Goal: Task Accomplishment & Management: Complete application form

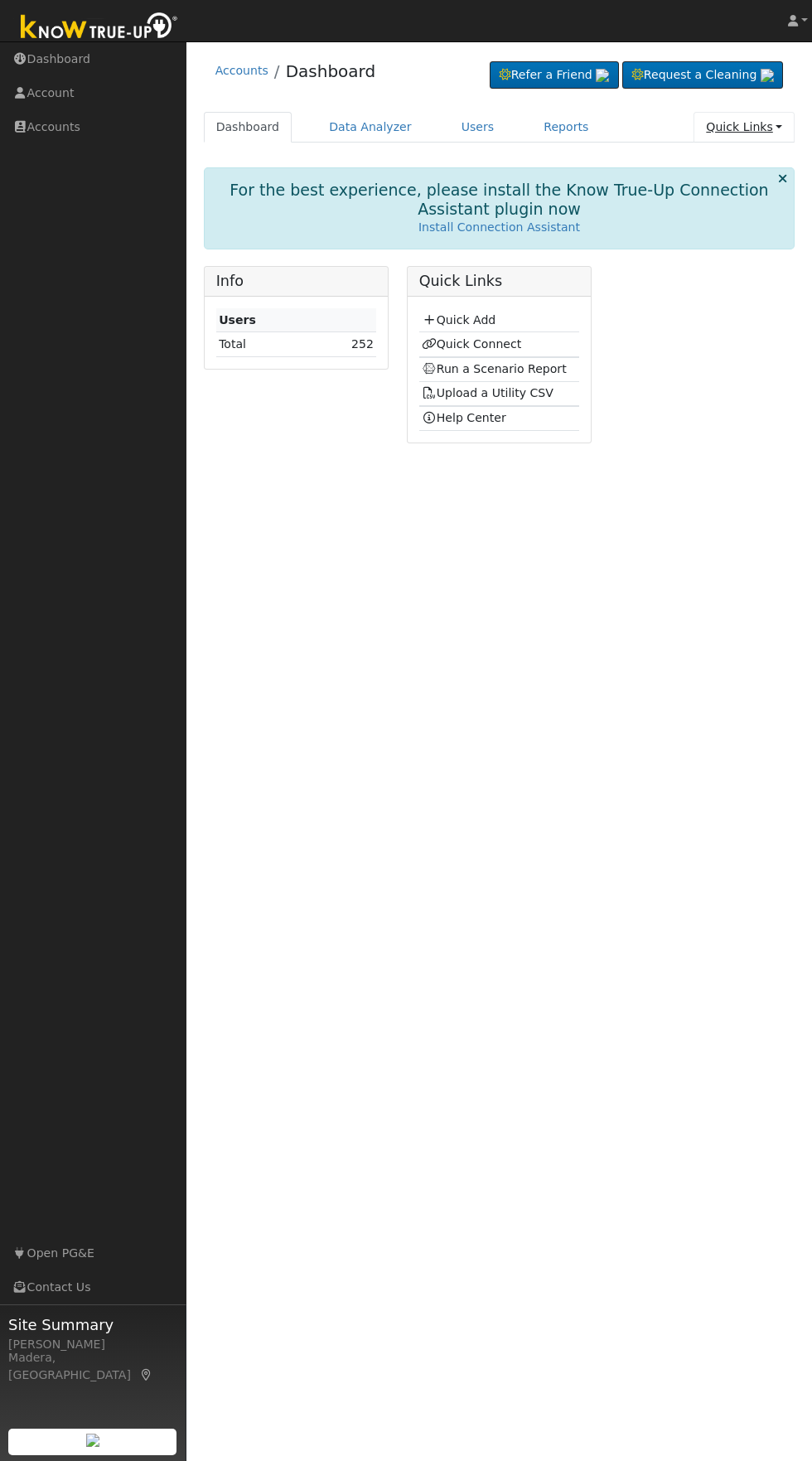
click at [765, 128] on link "Quick Links" at bounding box center [744, 126] width 101 height 31
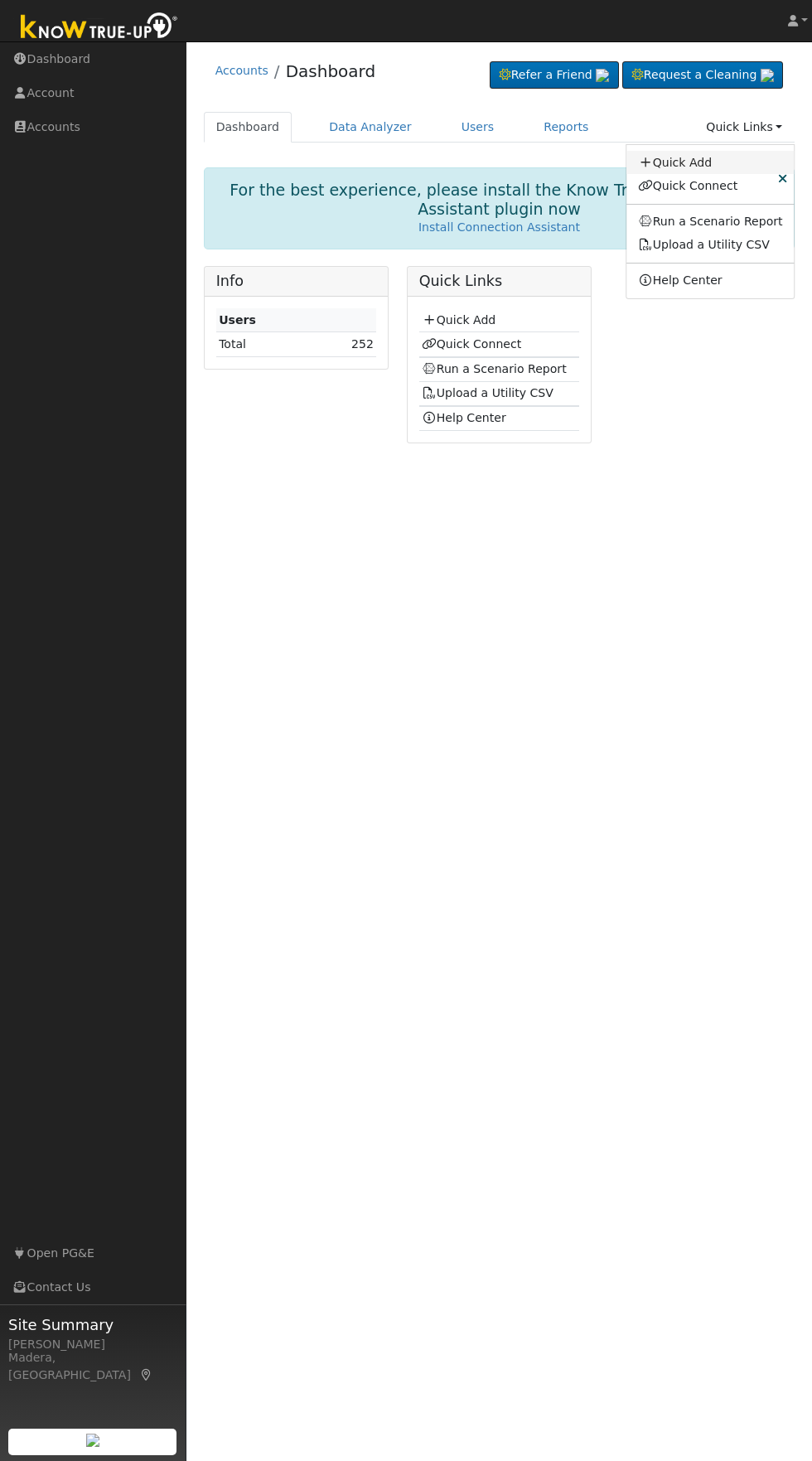
click at [698, 161] on link "Quick Add" at bounding box center [710, 162] width 168 height 23
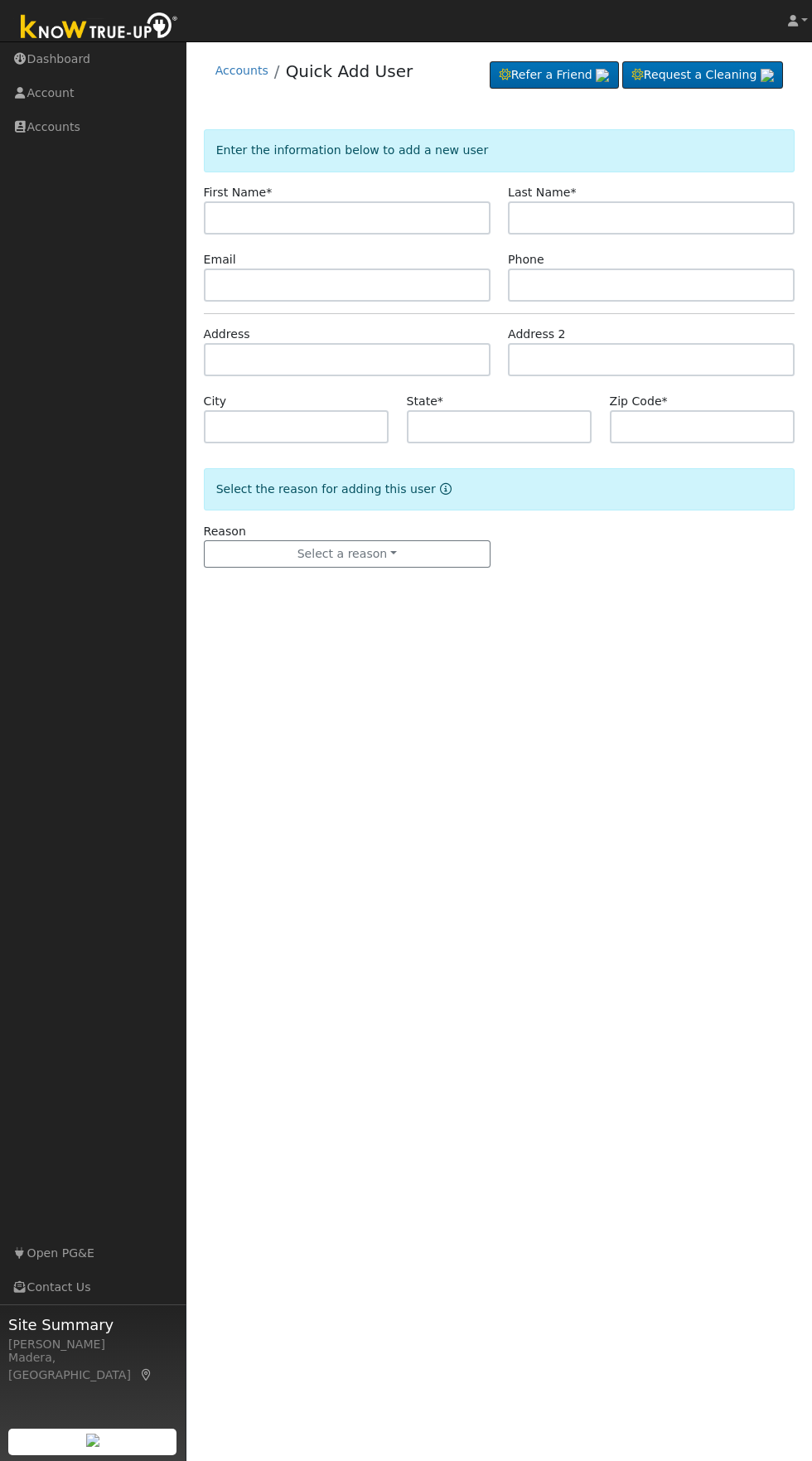
click at [406, 225] on input "text" at bounding box center [347, 218] width 287 height 33
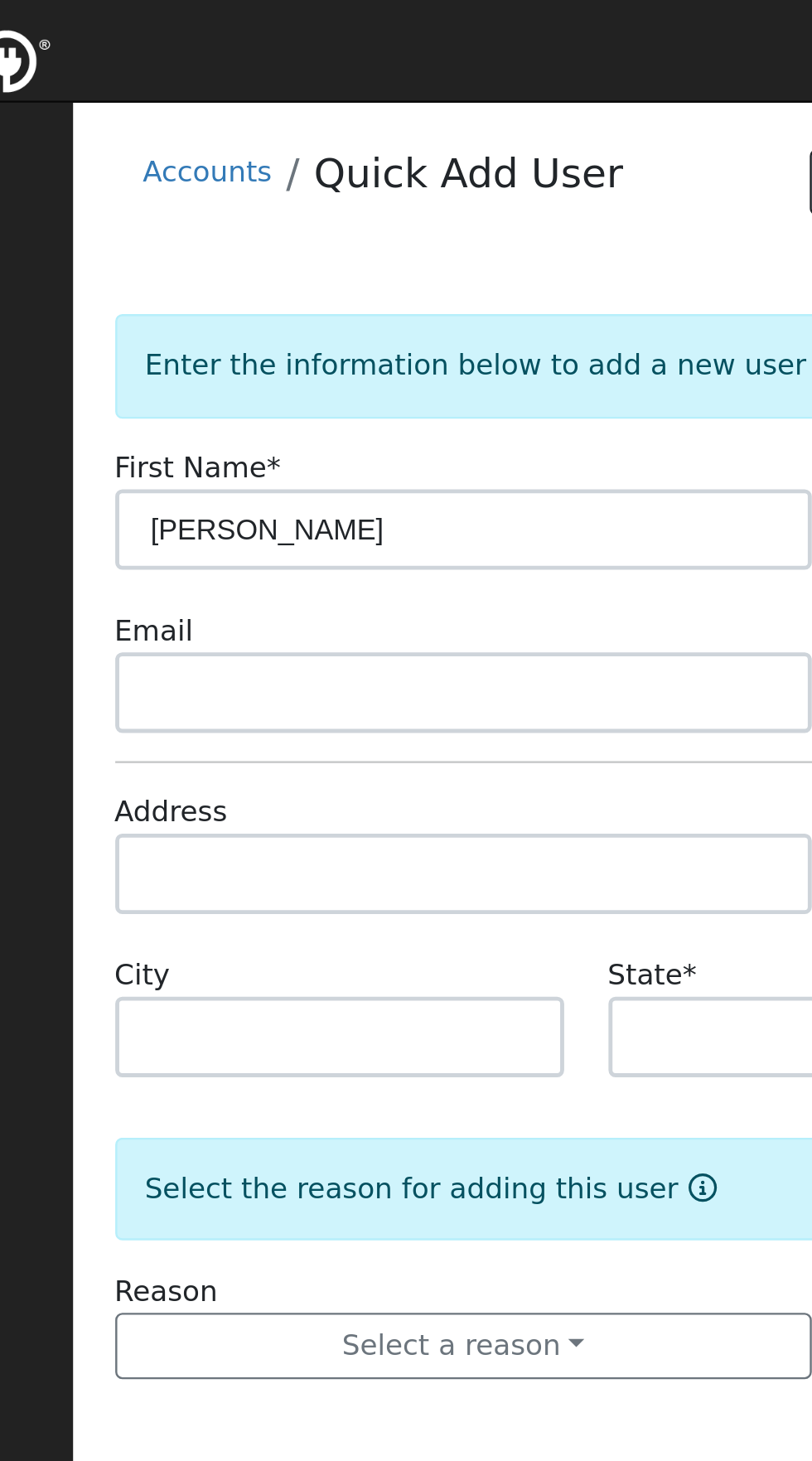
type input "[PERSON_NAME]"
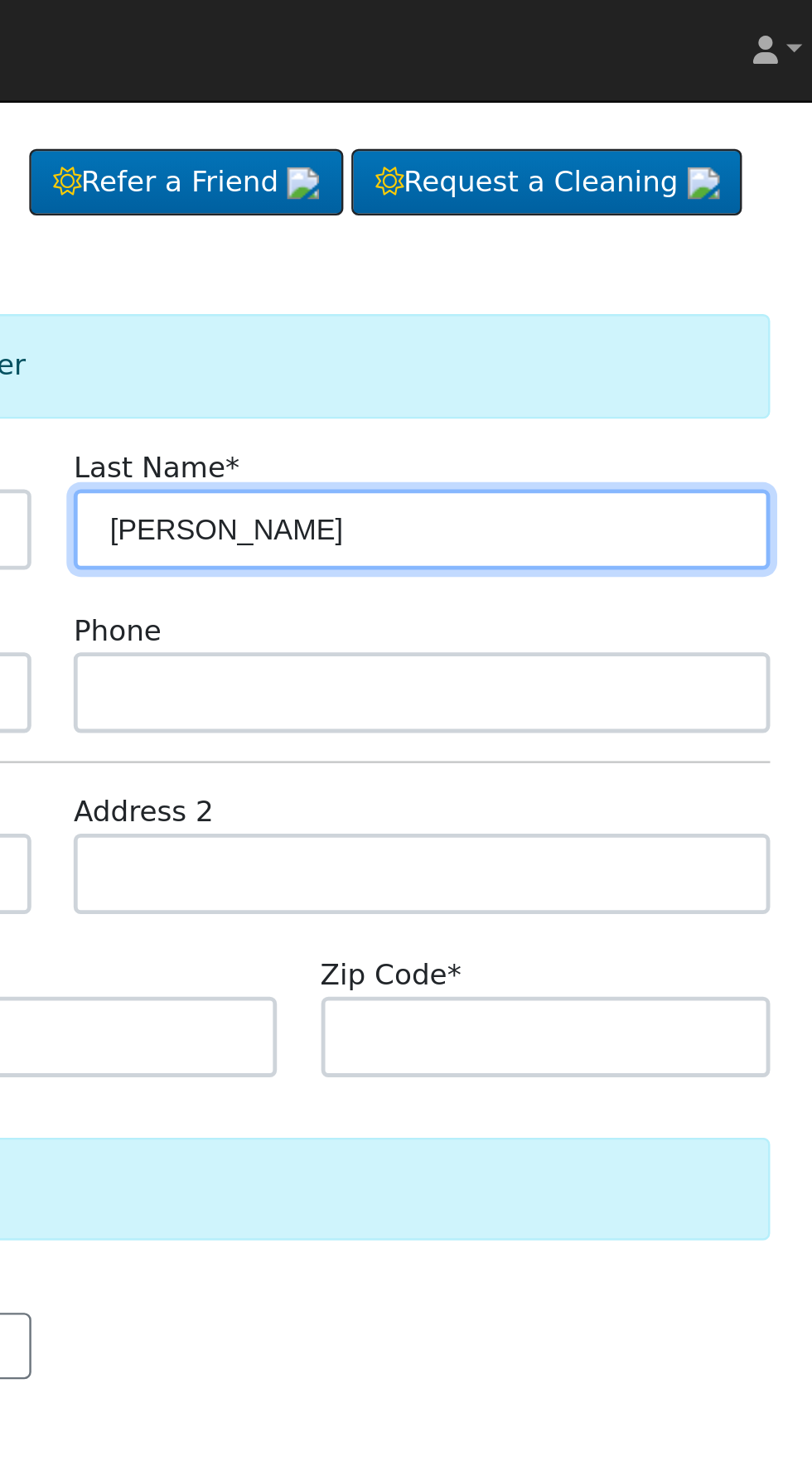
type input "[PERSON_NAME]"
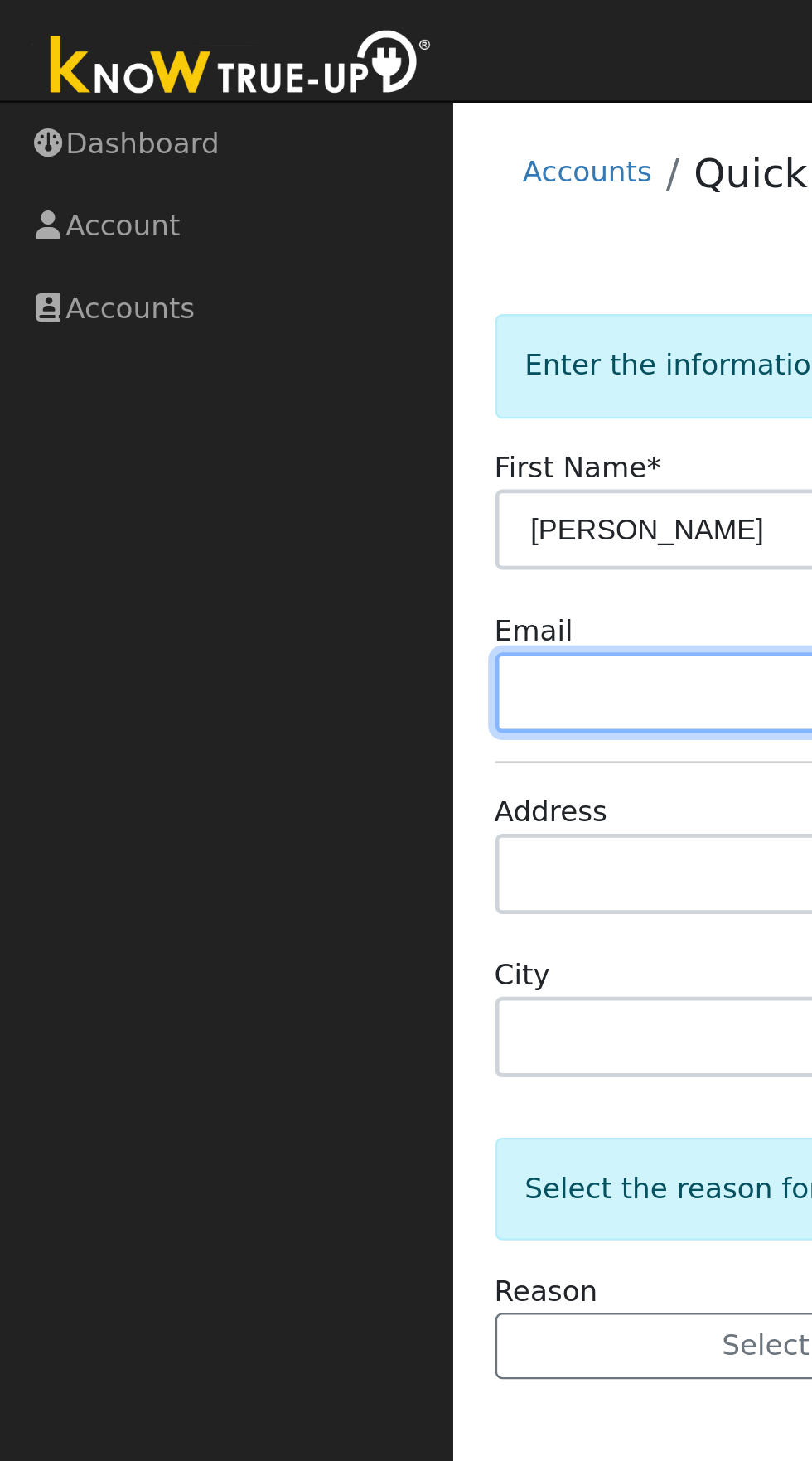
click at [260, 284] on input "text" at bounding box center [347, 285] width 287 height 33
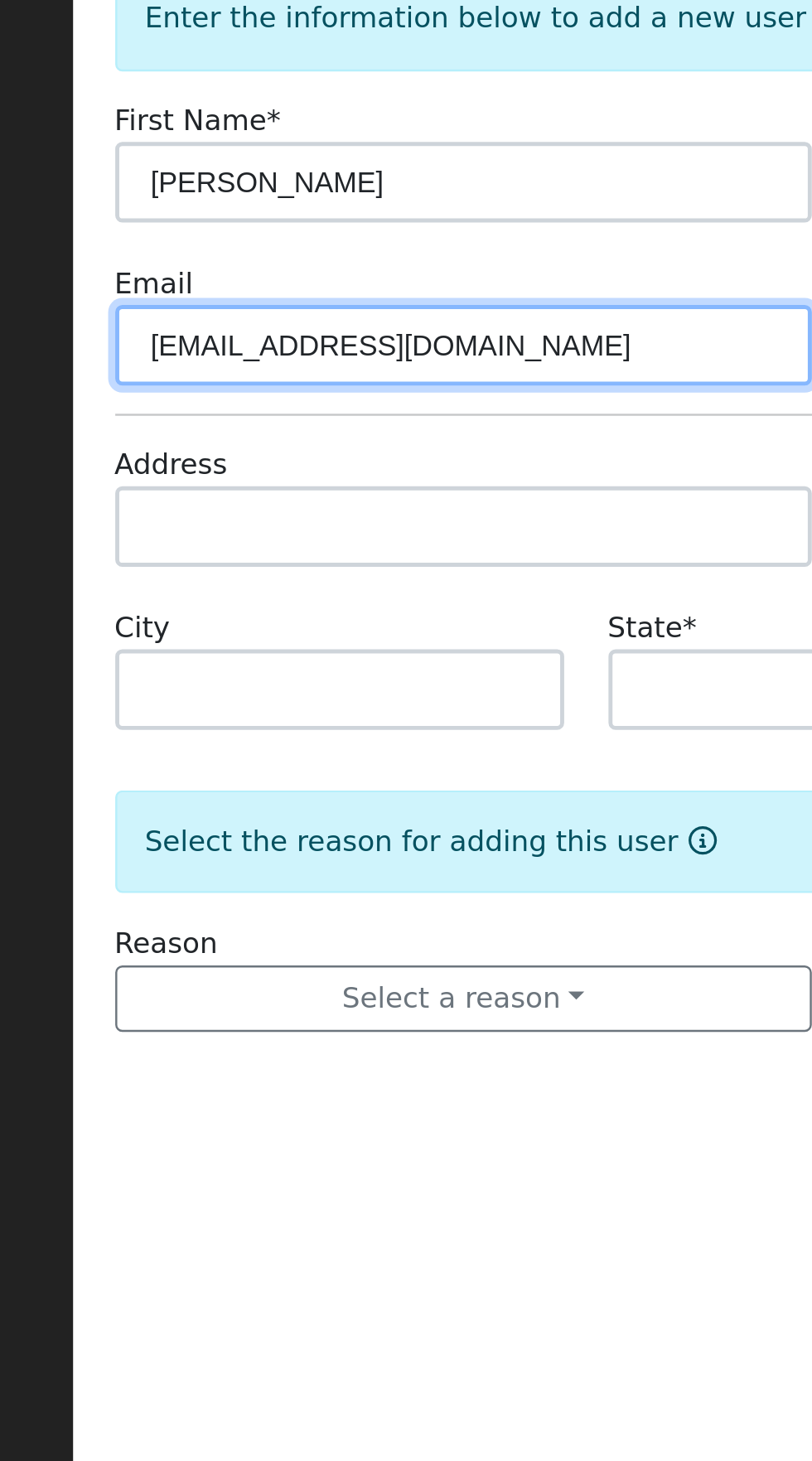
type input "Jlconner@sbcglobal.net"
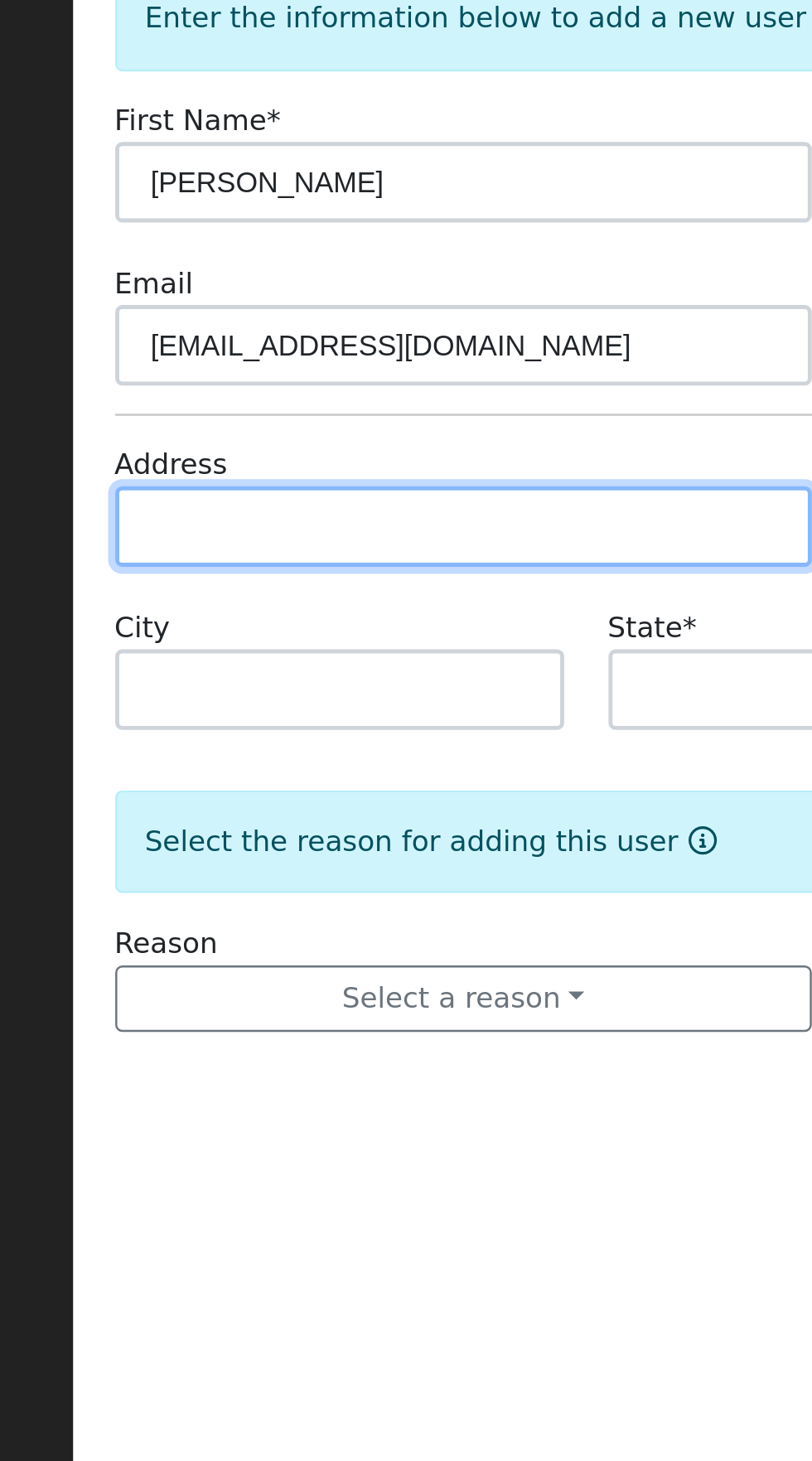
click at [377, 356] on input "text" at bounding box center [347, 359] width 287 height 33
type input "[STREET_ADDRESS]"
type input "Madera"
type input "CA"
type input "93636"
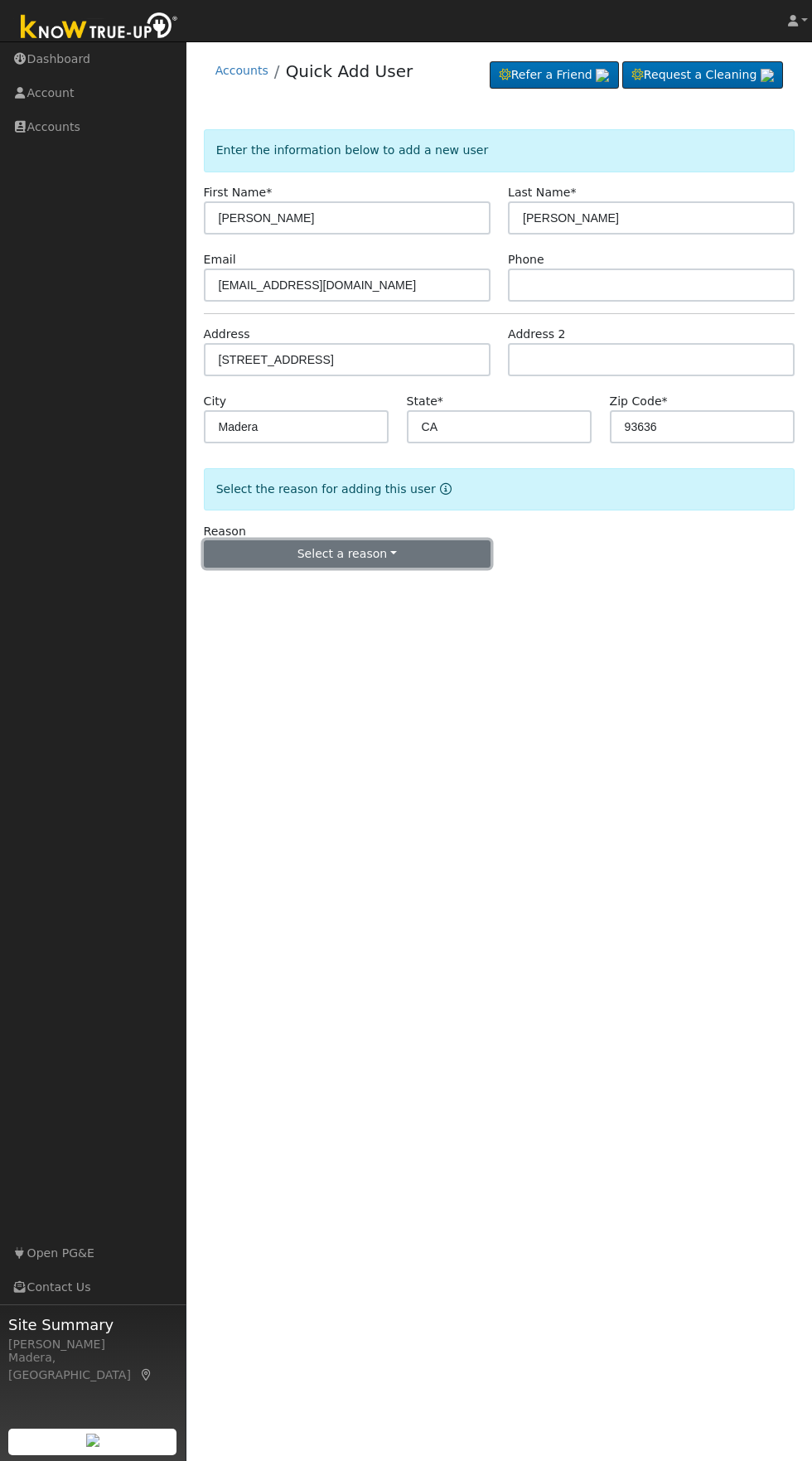
click at [418, 567] on button "Select a reason" at bounding box center [347, 554] width 287 height 28
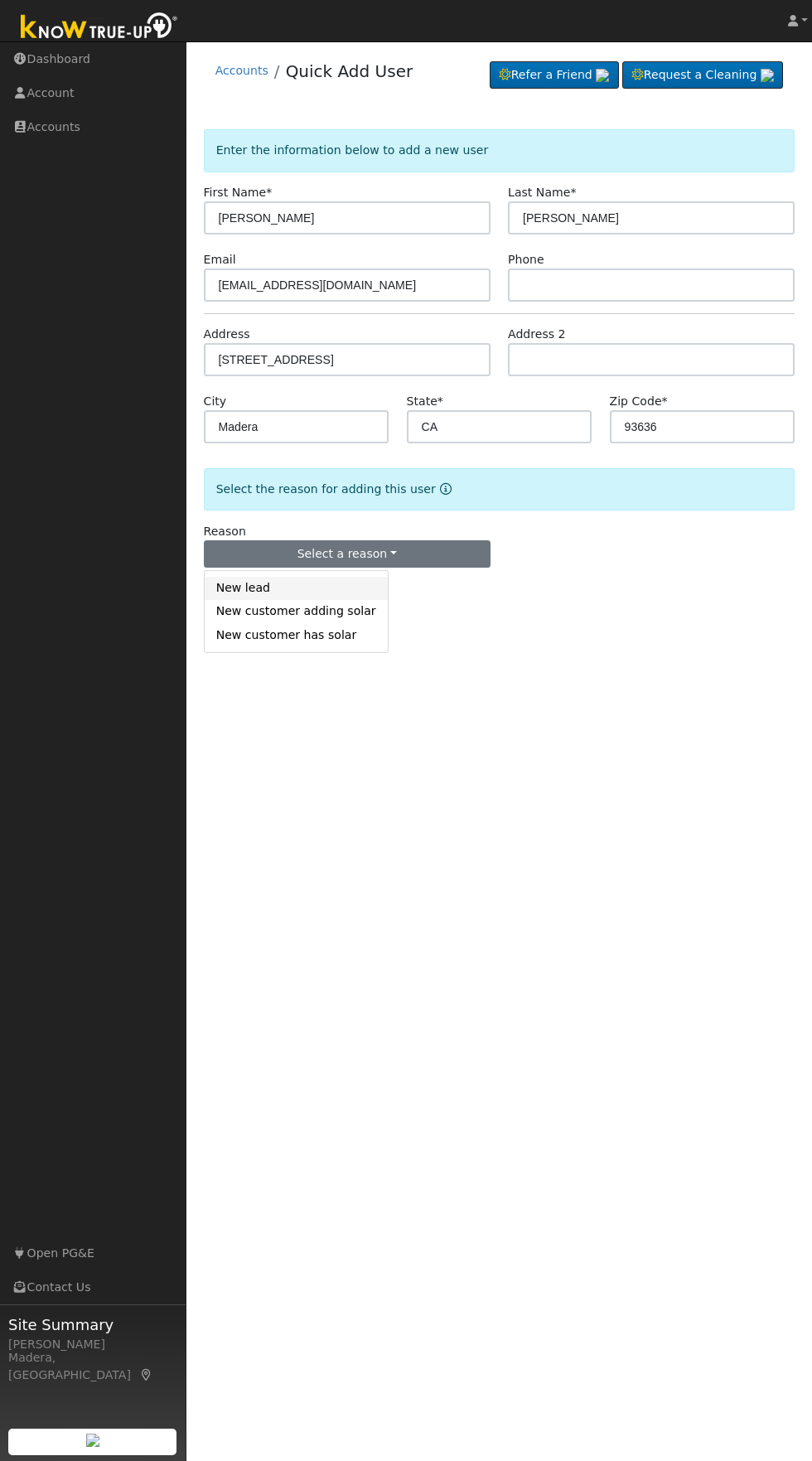
click at [247, 595] on link "New lead" at bounding box center [296, 588] width 183 height 23
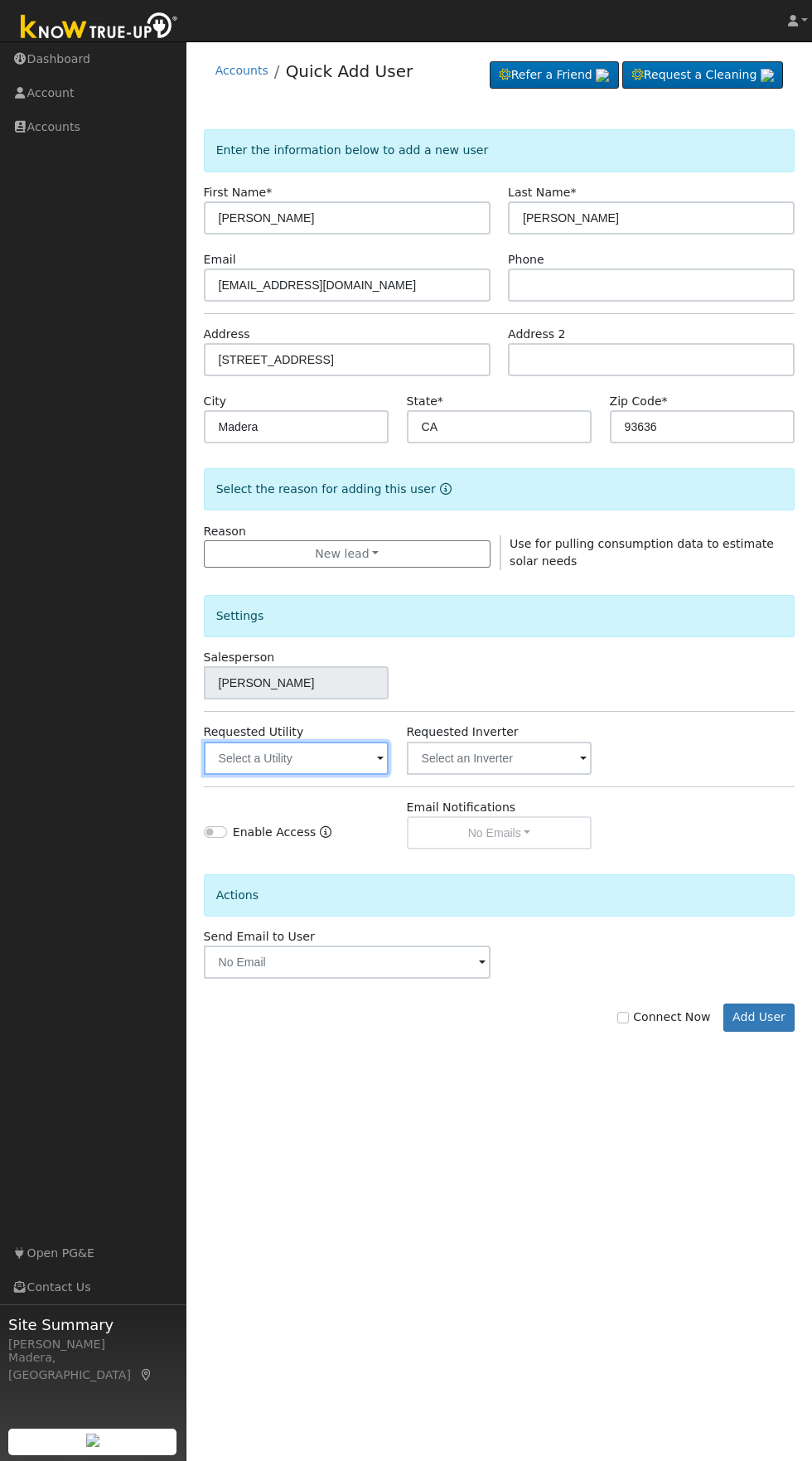
click at [332, 757] on input "text" at bounding box center [296, 758] width 186 height 33
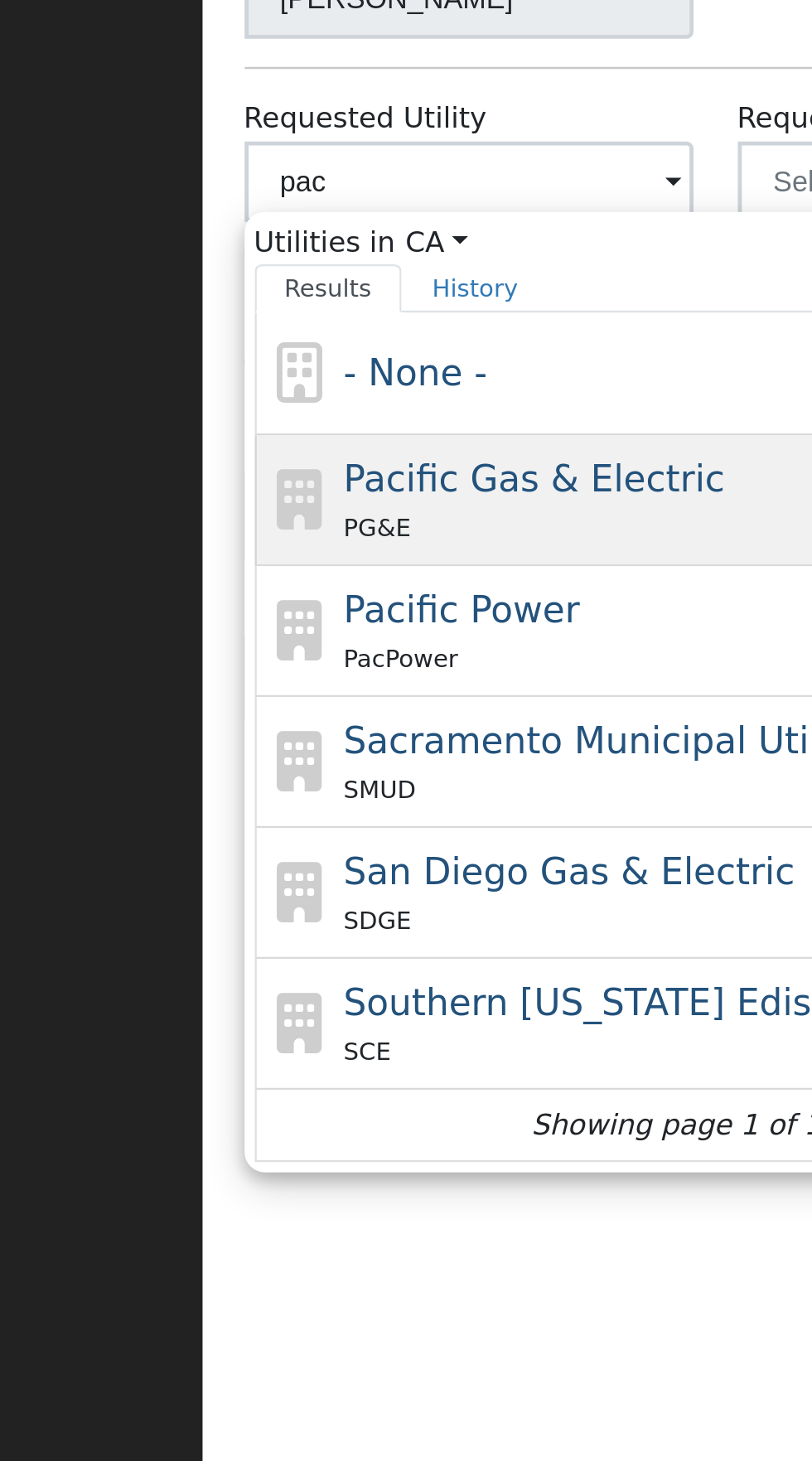
click at [337, 879] on span "Pacific Gas & Electric" at bounding box center [323, 880] width 156 height 17
type input "Pacific Gas & Electric"
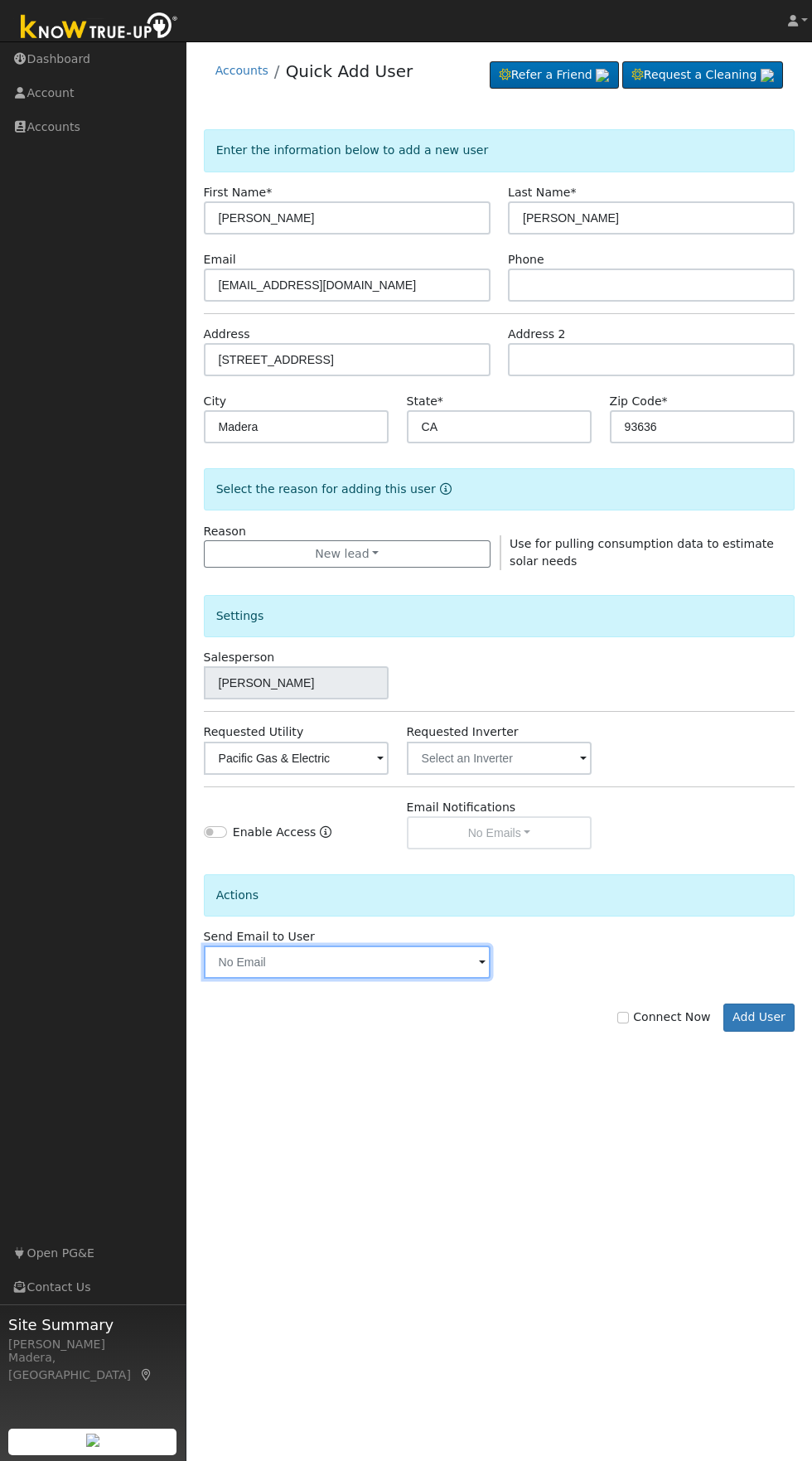
click at [238, 962] on input "text" at bounding box center [347, 962] width 287 height 33
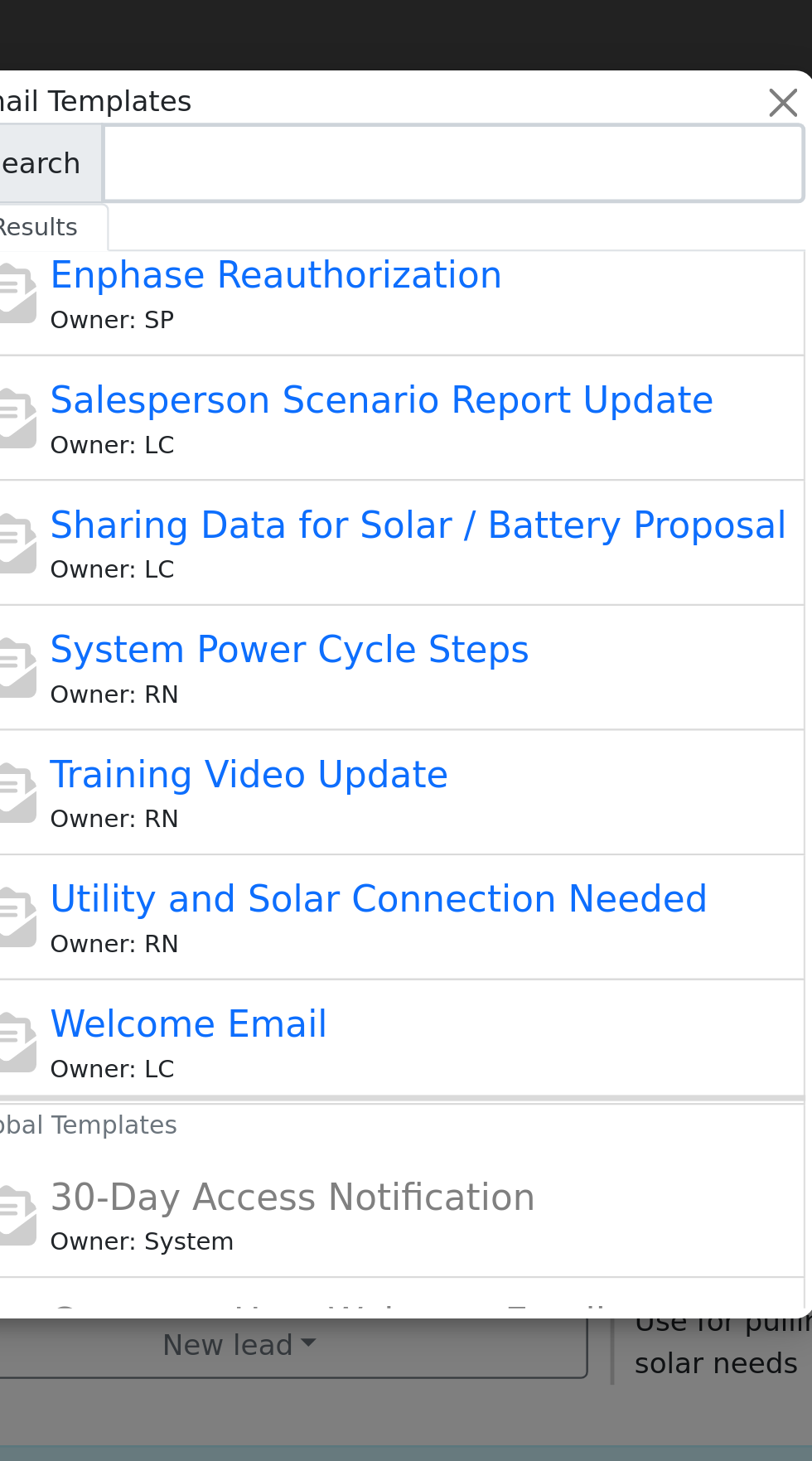
scroll to position [350, 0]
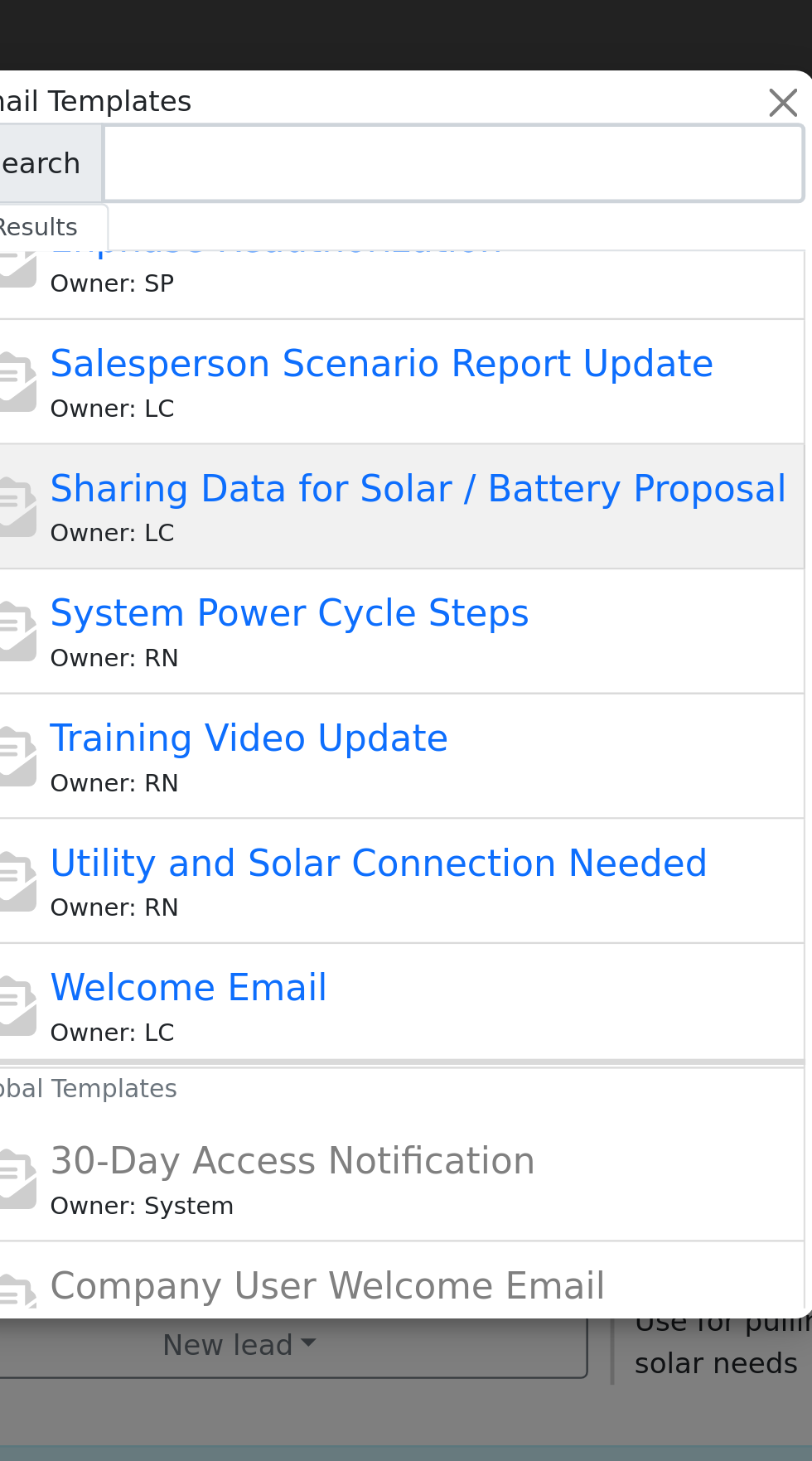
click at [489, 204] on span "Sharing Data for Solar / Battery Proposal" at bounding box center [421, 201] width 303 height 17
type input "Sharing Data for Solar / Battery Proposal"
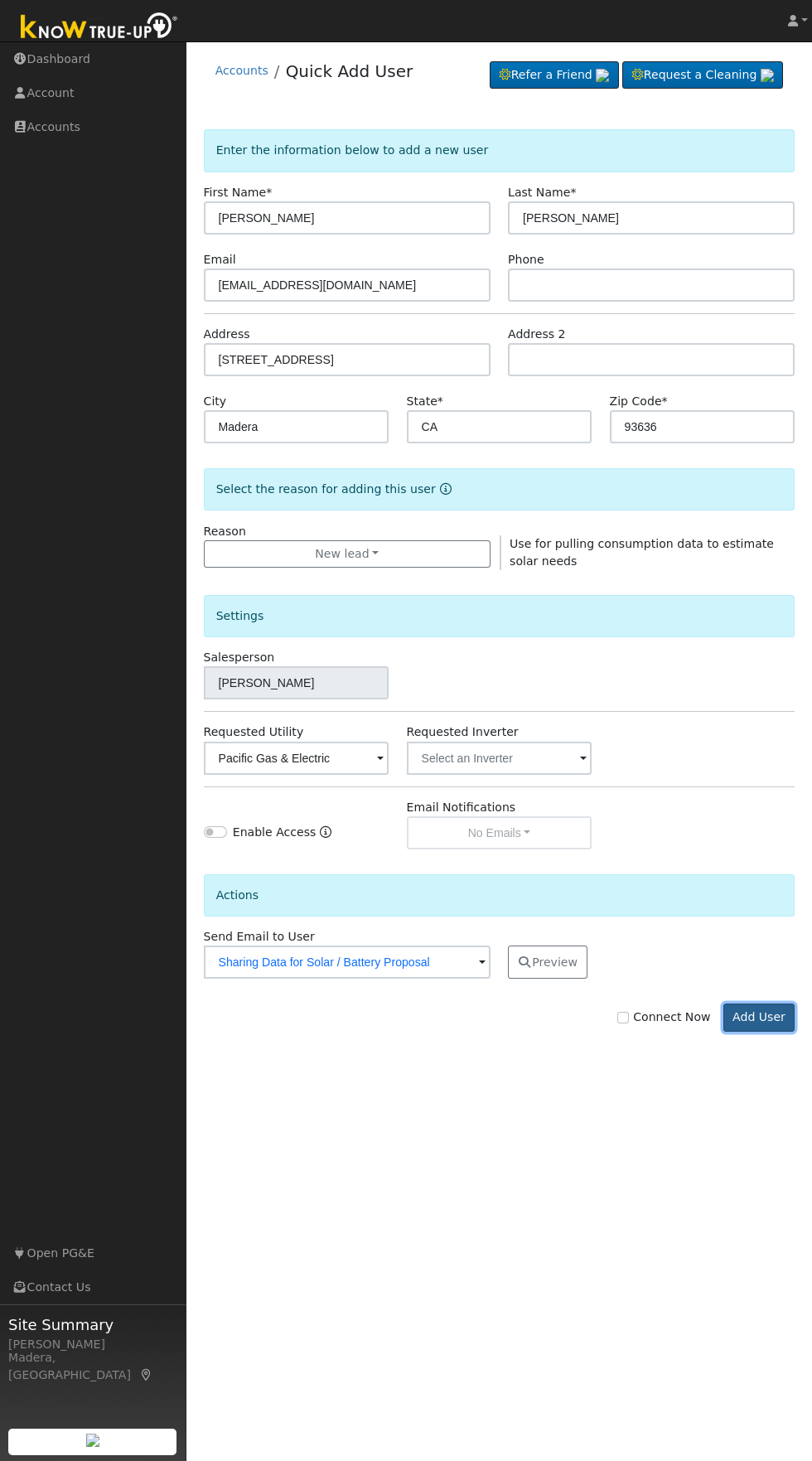
click at [766, 1026] on button "Add User" at bounding box center [759, 1018] width 72 height 28
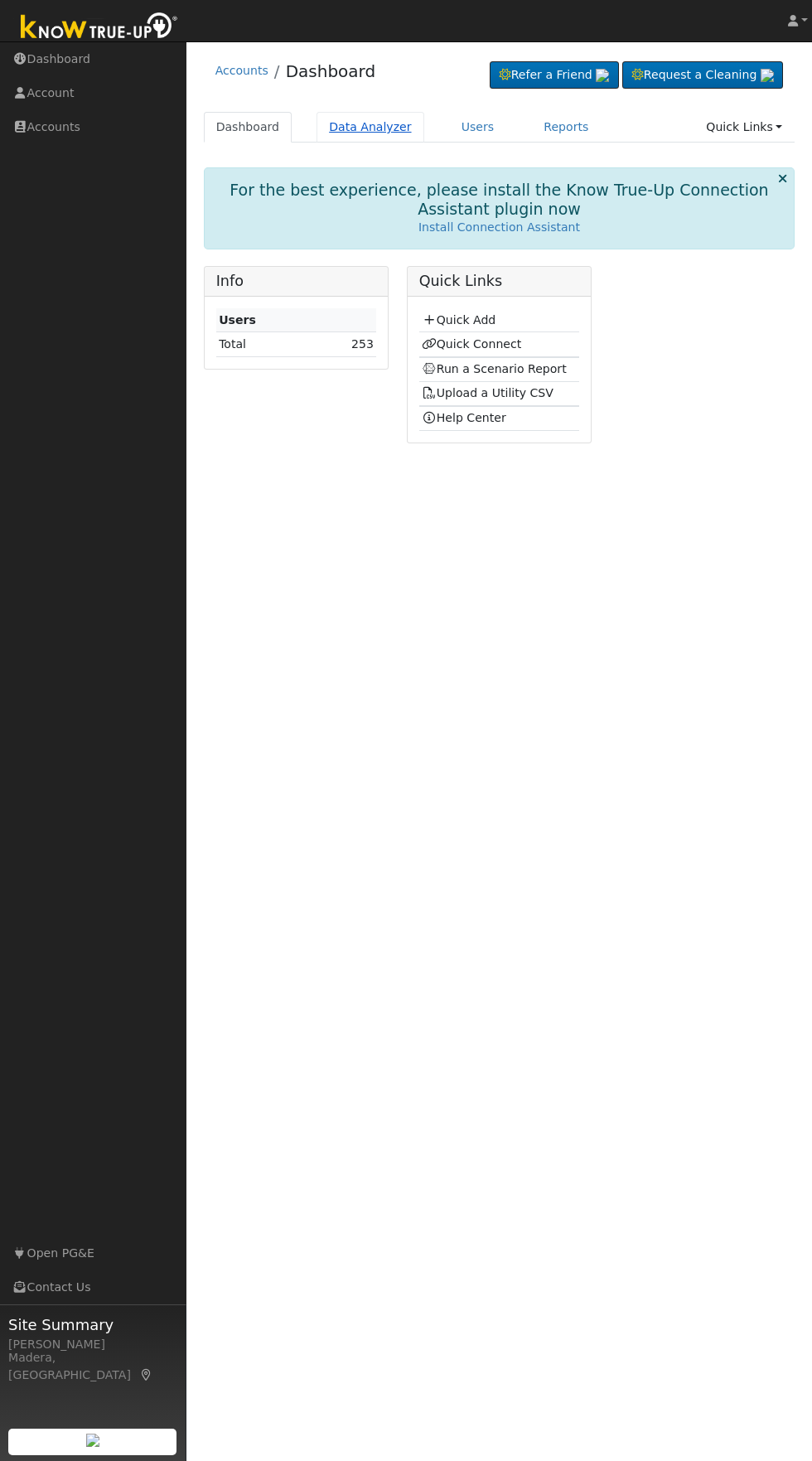
click at [364, 126] on link "Data Analyzer" at bounding box center [369, 126] width 107 height 31
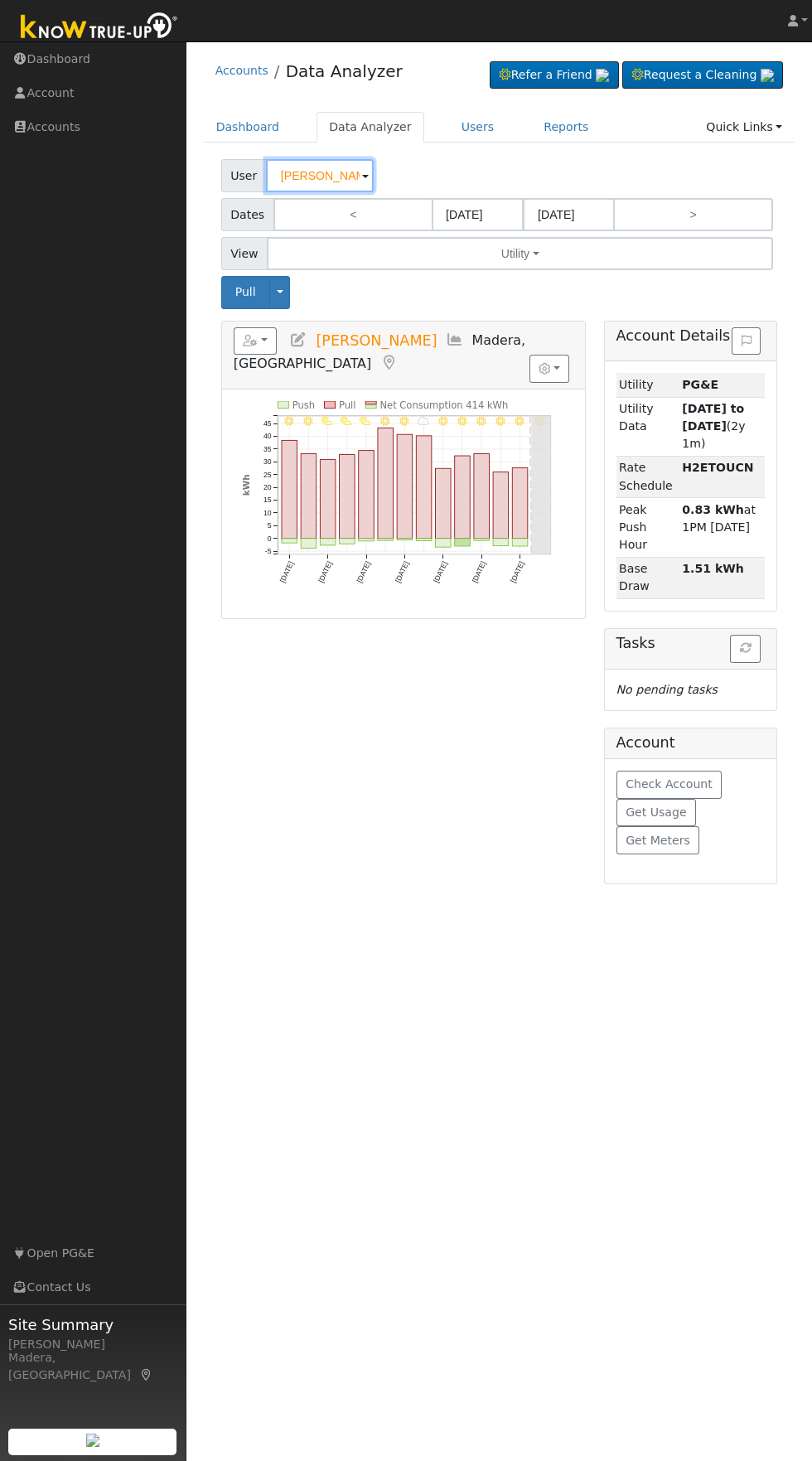
click at [316, 181] on input "Joshua Yin" at bounding box center [319, 176] width 107 height 33
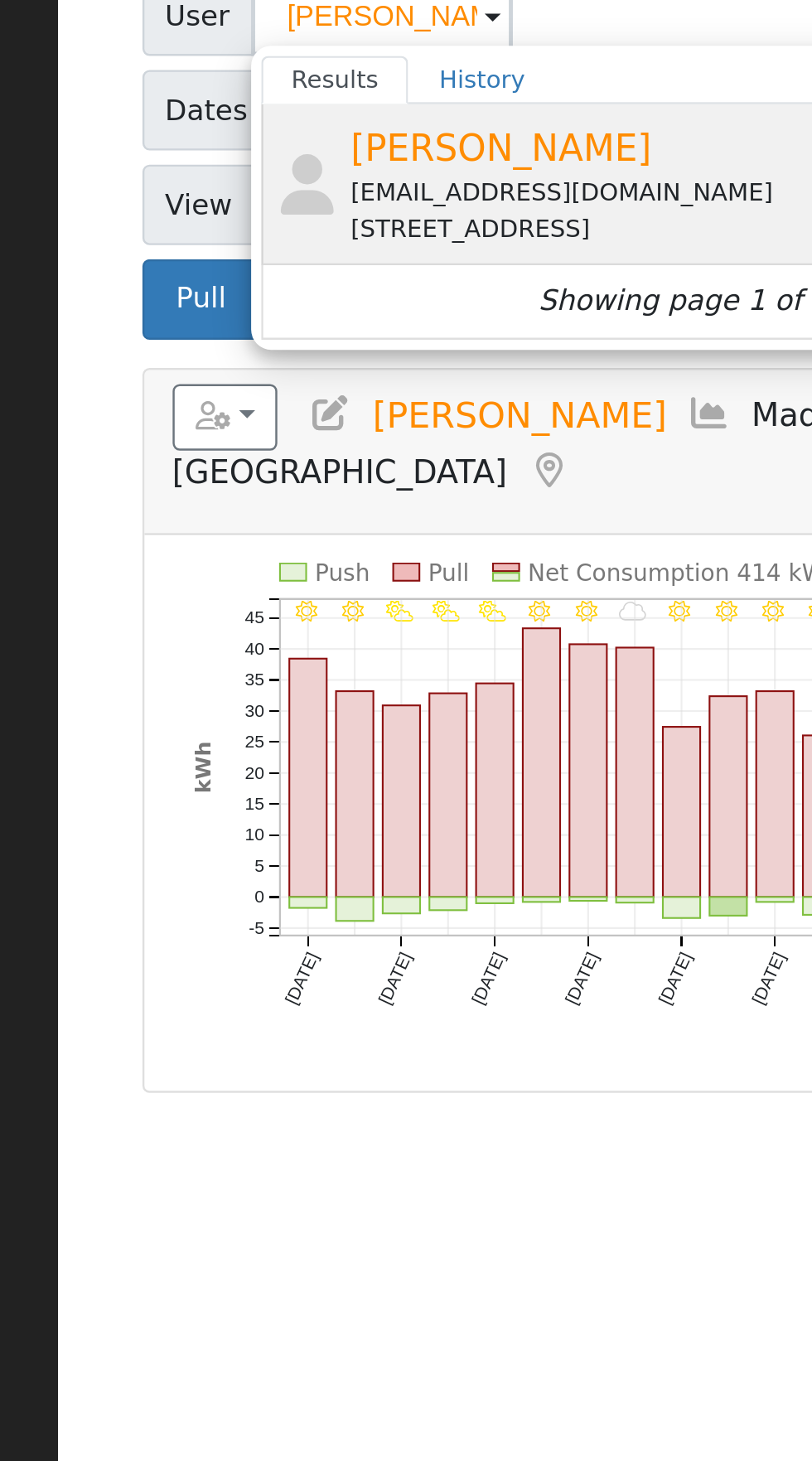
click at [423, 257] on div "918 Beaver Pond Loop, Madera, CA 93636" at bounding box center [459, 264] width 307 height 15
type input "Jeff Conner"
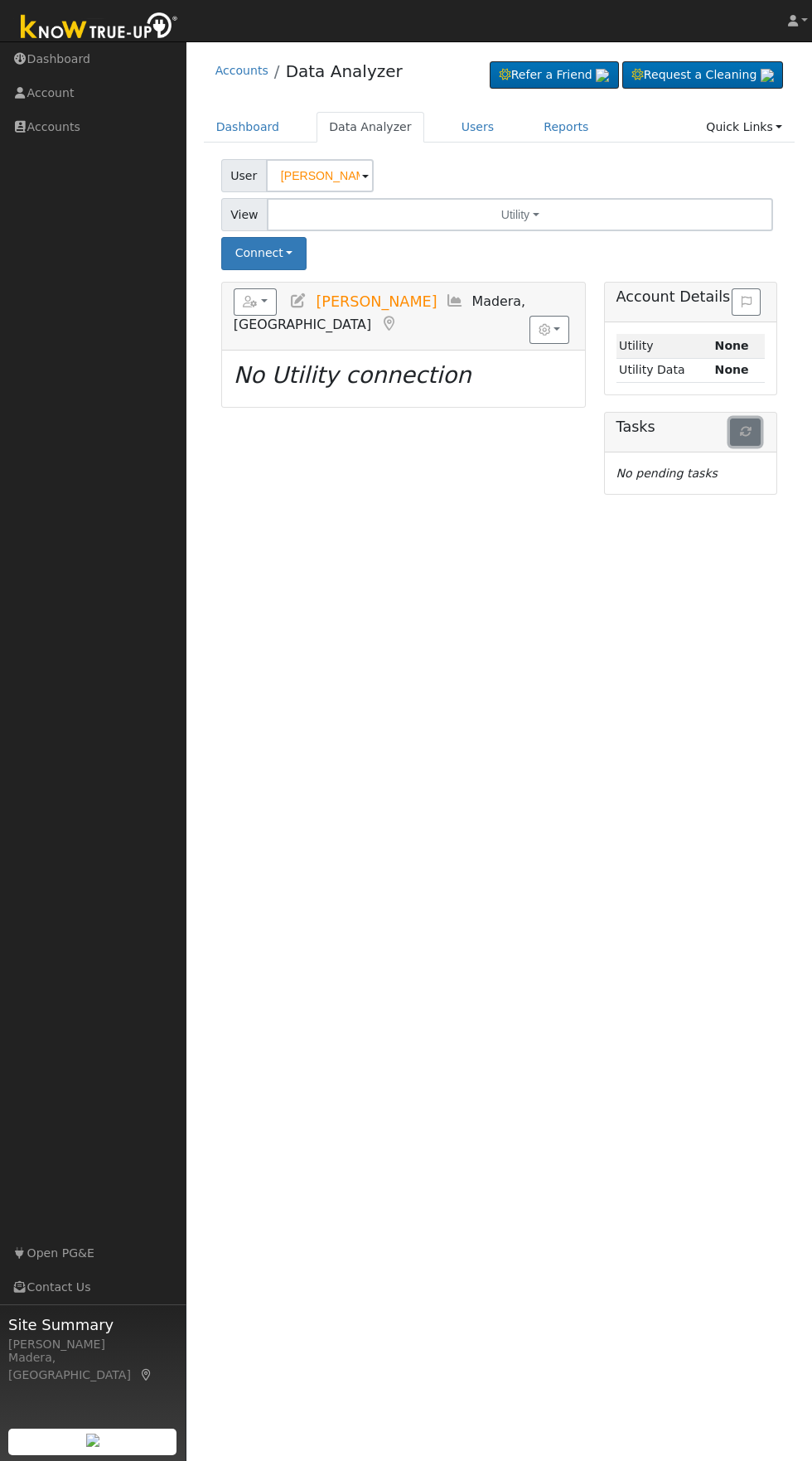
click at [745, 432] on icon "button" at bounding box center [745, 432] width 12 height 12
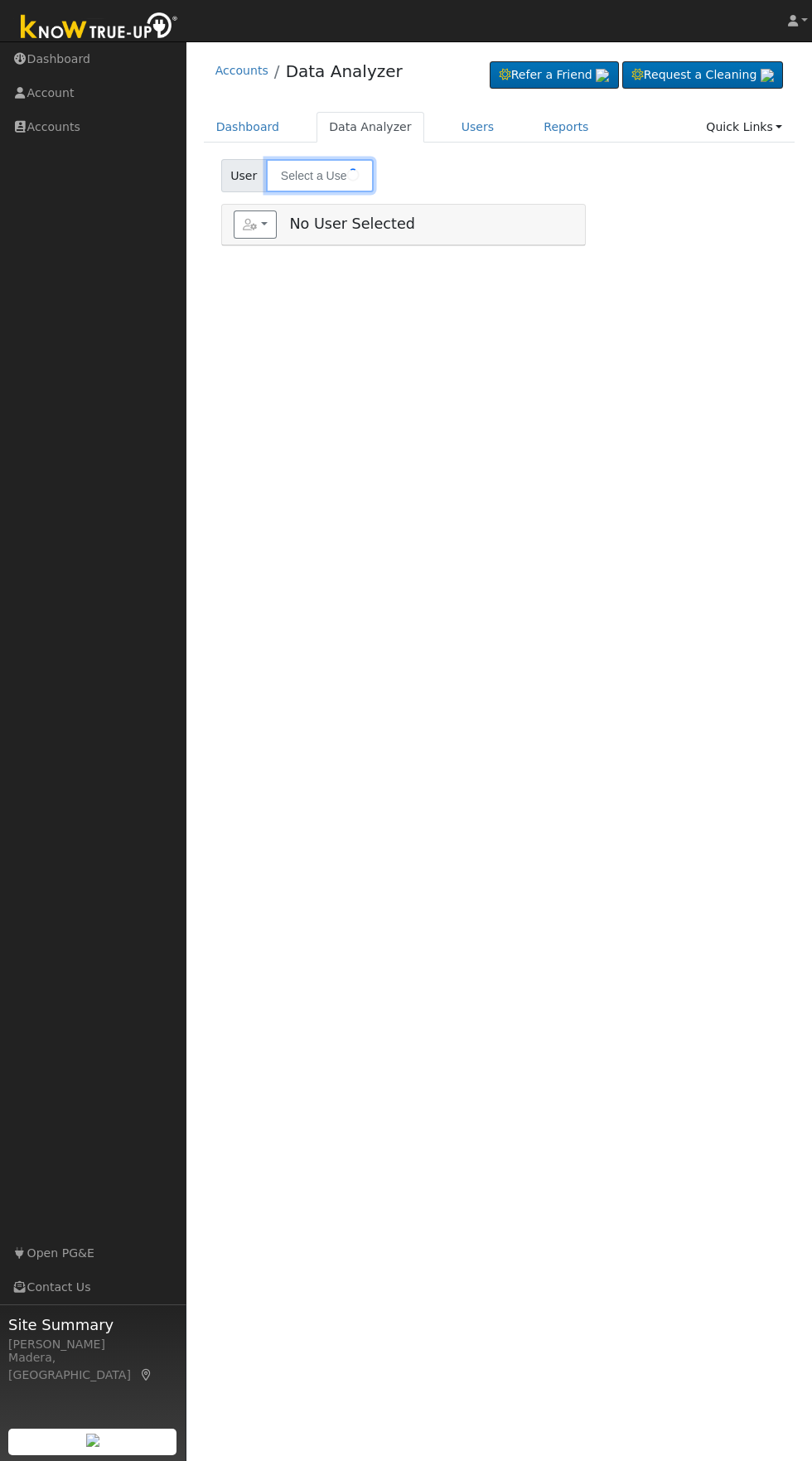
type input "[PERSON_NAME]"
